Goal: Information Seeking & Learning: Compare options

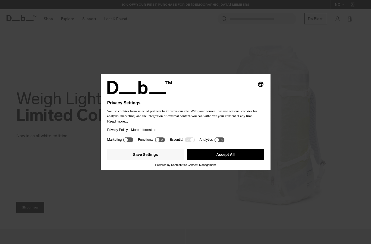
click at [248, 151] on button "Accept All" at bounding box center [225, 154] width 77 height 11
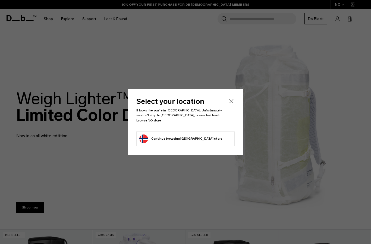
click at [246, 152] on div at bounding box center [185, 122] width 371 height 244
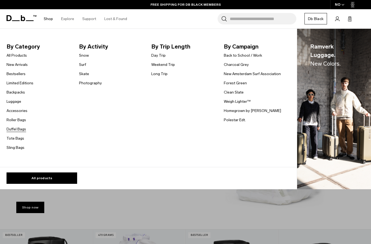
click at [16, 131] on link "Duffel Bags" at bounding box center [17, 130] width 20 height 6
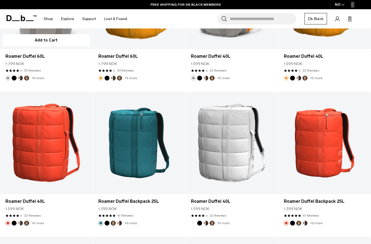
scroll to position [1186, 0]
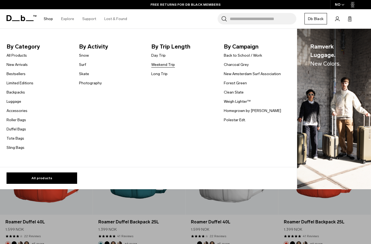
click at [166, 64] on link "Weekend Trip" at bounding box center [163, 65] width 24 height 6
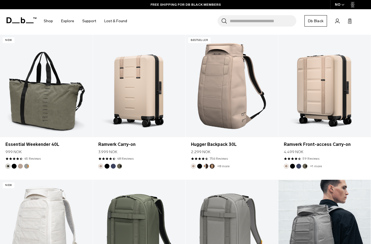
scroll to position [707, 0]
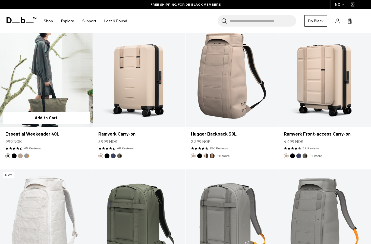
click at [53, 98] on link "Essential Weekender 40L" at bounding box center [46, 75] width 93 height 103
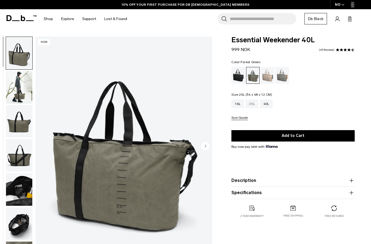
click at [248, 105] on div "20L" at bounding box center [251, 104] width 13 height 9
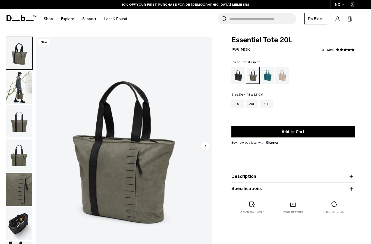
click at [29, 151] on img "button" at bounding box center [19, 155] width 26 height 33
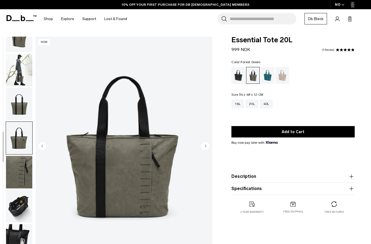
scroll to position [20, 0]
click at [268, 102] on div "40L" at bounding box center [266, 104] width 13 height 9
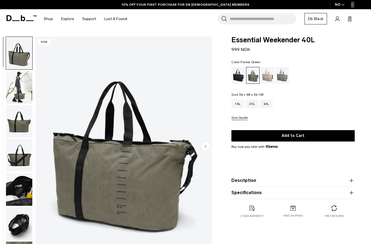
click at [12, 160] on img "button" at bounding box center [19, 155] width 26 height 33
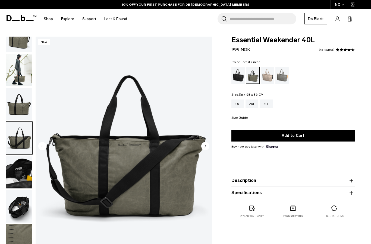
click at [22, 101] on img "button" at bounding box center [19, 104] width 26 height 33
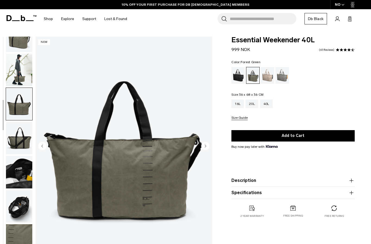
scroll to position [20, 0]
click at [22, 169] on img "button" at bounding box center [19, 172] width 26 height 33
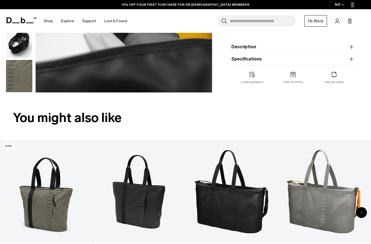
scroll to position [112, 0]
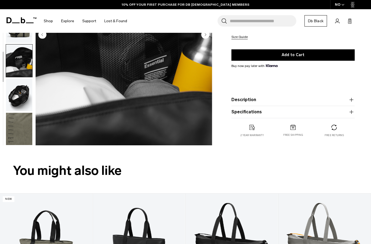
click at [23, 113] on img "button" at bounding box center [19, 129] width 26 height 33
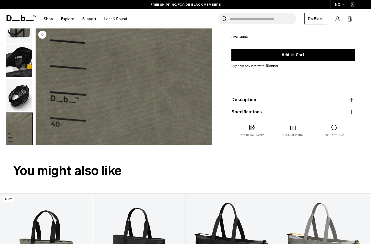
click at [20, 100] on img "button" at bounding box center [19, 95] width 26 height 33
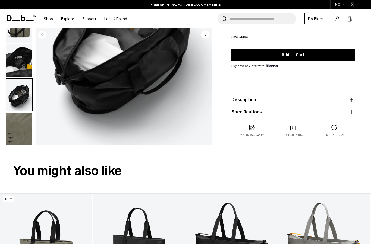
click at [307, 107] on product-accordion "Specifications Volume 40 Litres Dimensions 36 x 68 x 36 CM (H x W x D) Weight 0…" at bounding box center [292, 112] width 123 height 12
click at [306, 113] on button "Specifications" at bounding box center [292, 112] width 123 height 7
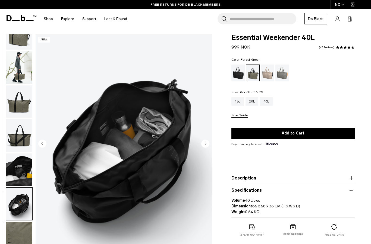
scroll to position [0, 0]
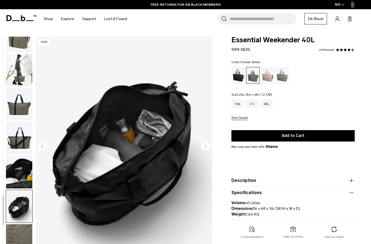
click at [255, 103] on div "20L" at bounding box center [251, 104] width 13 height 9
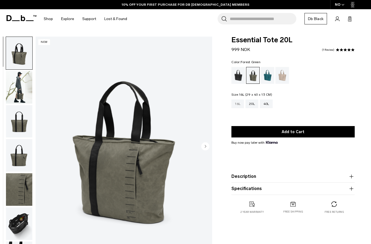
click at [241, 105] on div "16L" at bounding box center [237, 104] width 12 height 9
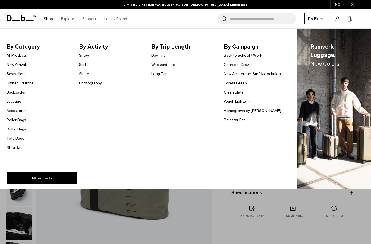
click at [20, 129] on link "Duffel Bags" at bounding box center [17, 130] width 20 height 6
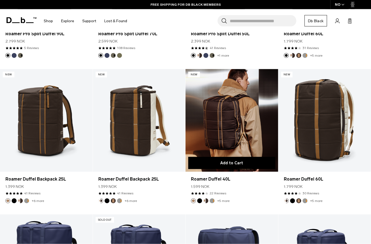
scroll to position [227, 0]
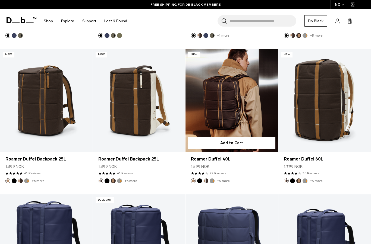
click at [231, 118] on link "Roamer Duffel 40L" at bounding box center [231, 100] width 93 height 103
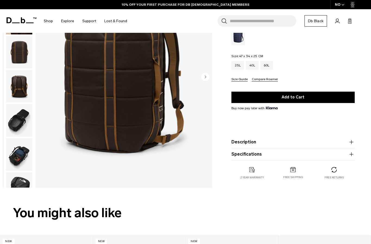
scroll to position [46, 0]
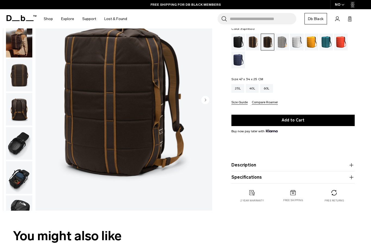
click at [24, 110] on img "button" at bounding box center [19, 109] width 26 height 33
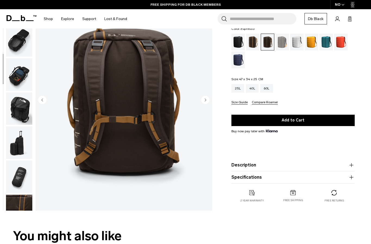
click at [21, 146] on img "button" at bounding box center [19, 143] width 26 height 33
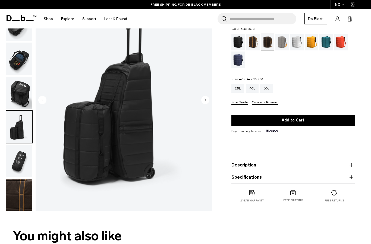
scroll to position [122, 0]
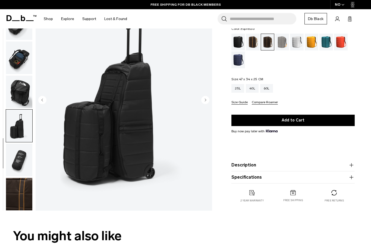
click at [21, 159] on img "button" at bounding box center [19, 160] width 26 height 33
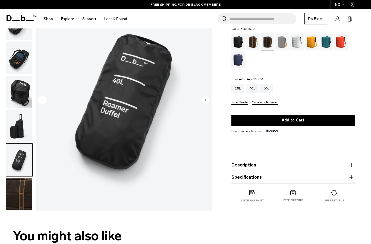
click at [19, 191] on img "button" at bounding box center [19, 194] width 26 height 33
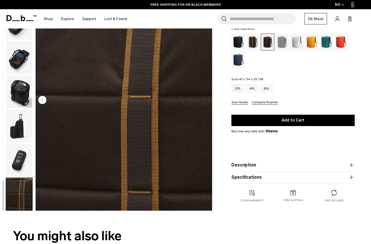
click at [19, 108] on button "button" at bounding box center [19, 91] width 27 height 33
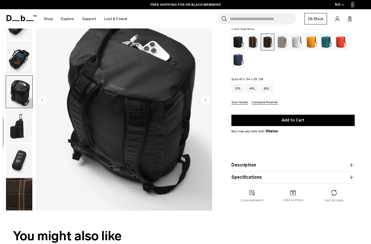
click at [18, 68] on img "button" at bounding box center [19, 58] width 26 height 33
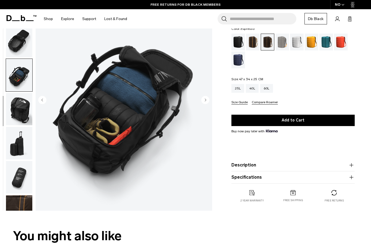
click at [23, 106] on img "button" at bounding box center [19, 109] width 26 height 33
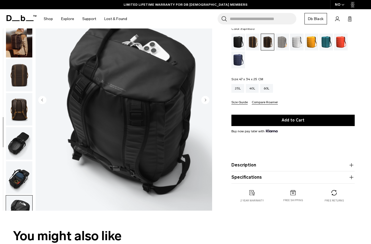
scroll to position [0, 0]
click at [22, 99] on img "button" at bounding box center [19, 109] width 26 height 33
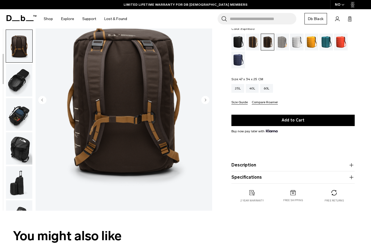
scroll to position [61, 0]
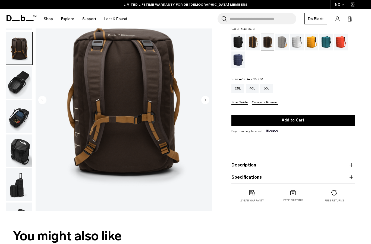
click at [16, 56] on img "button" at bounding box center [19, 48] width 26 height 33
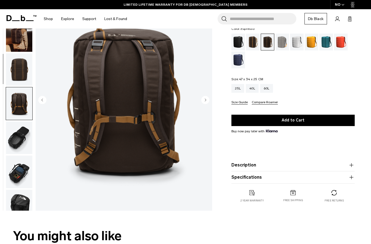
click at [16, 56] on img "button" at bounding box center [19, 69] width 26 height 33
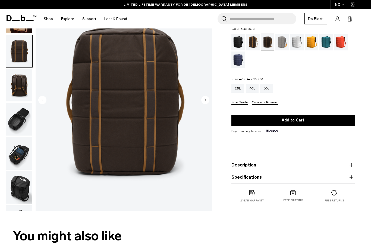
scroll to position [69, 0]
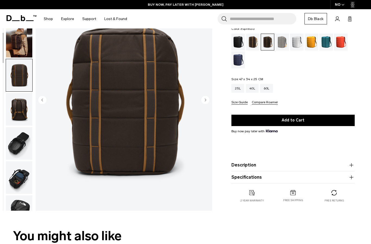
click at [15, 56] on img "button" at bounding box center [19, 41] width 26 height 33
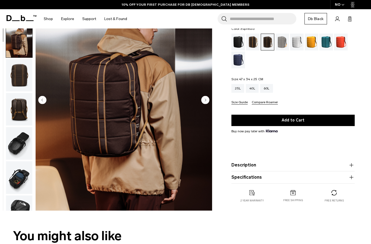
scroll to position [0, 0]
click at [262, 42] on div "Espresso" at bounding box center [267, 42] width 13 height 16
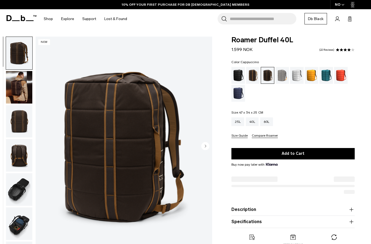
click at [253, 75] on div "Cappuccino" at bounding box center [253, 75] width 14 height 17
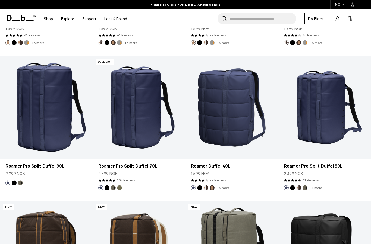
scroll to position [283, 0]
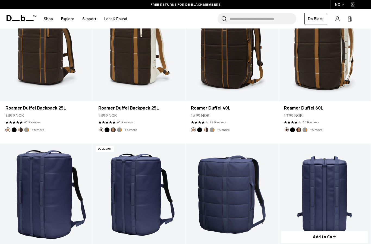
click at [321, 173] on link "Roamer Pro Split Duffel 50L" at bounding box center [324, 195] width 93 height 103
